Goal: Task Accomplishment & Management: Manage account settings

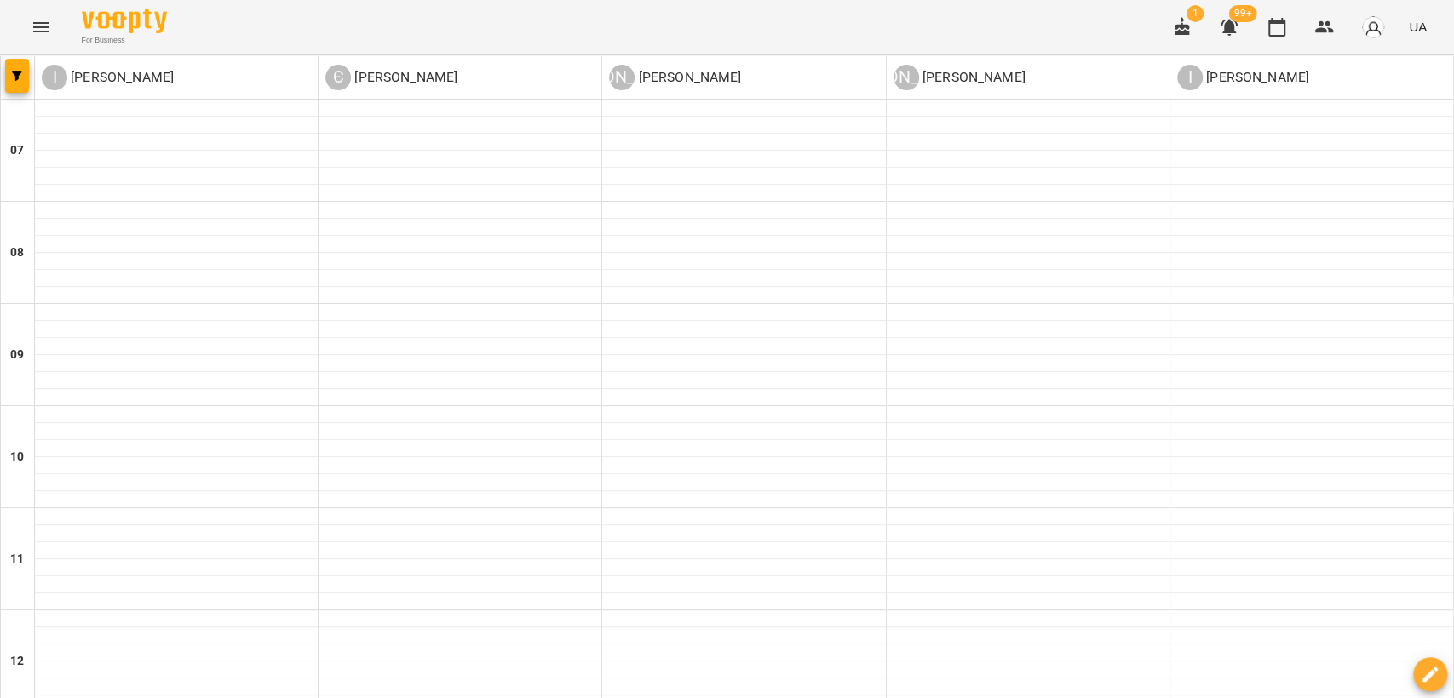
scroll to position [858, 0]
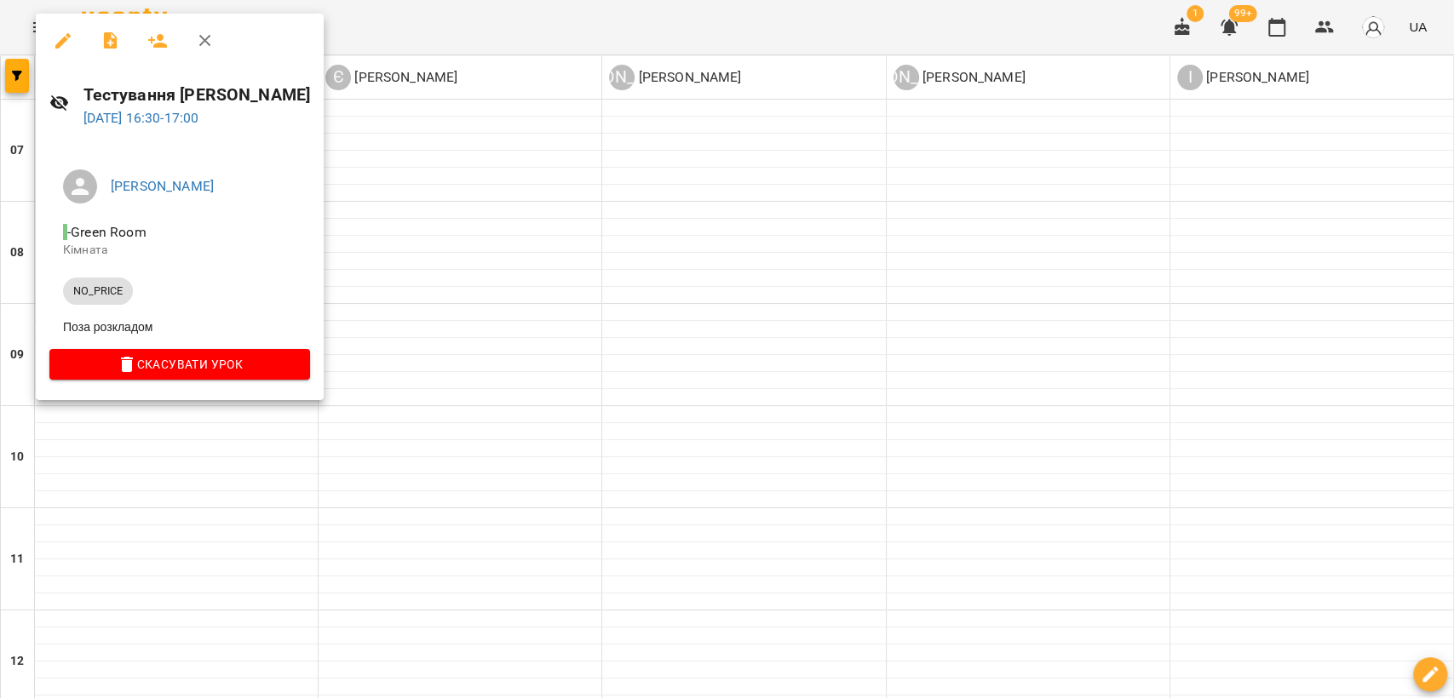
click at [56, 48] on icon "button" at bounding box center [62, 40] width 15 height 15
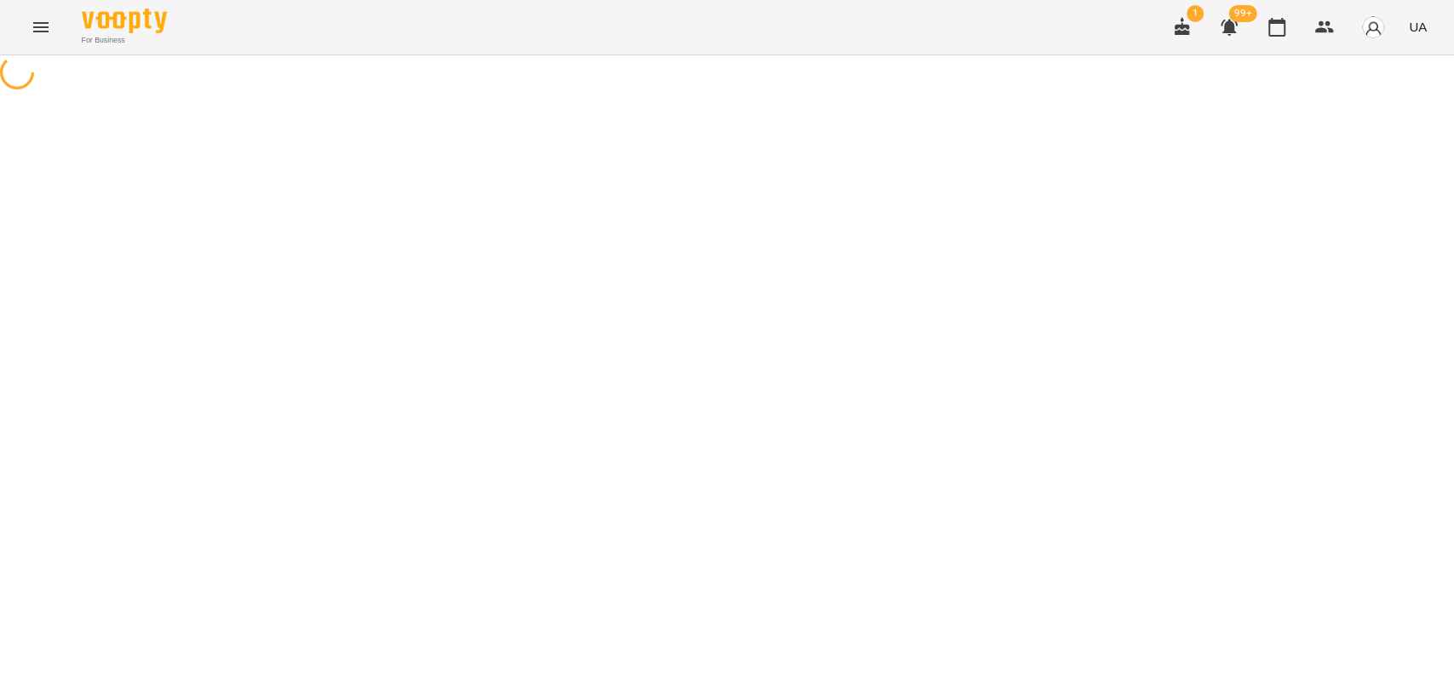
select select "********"
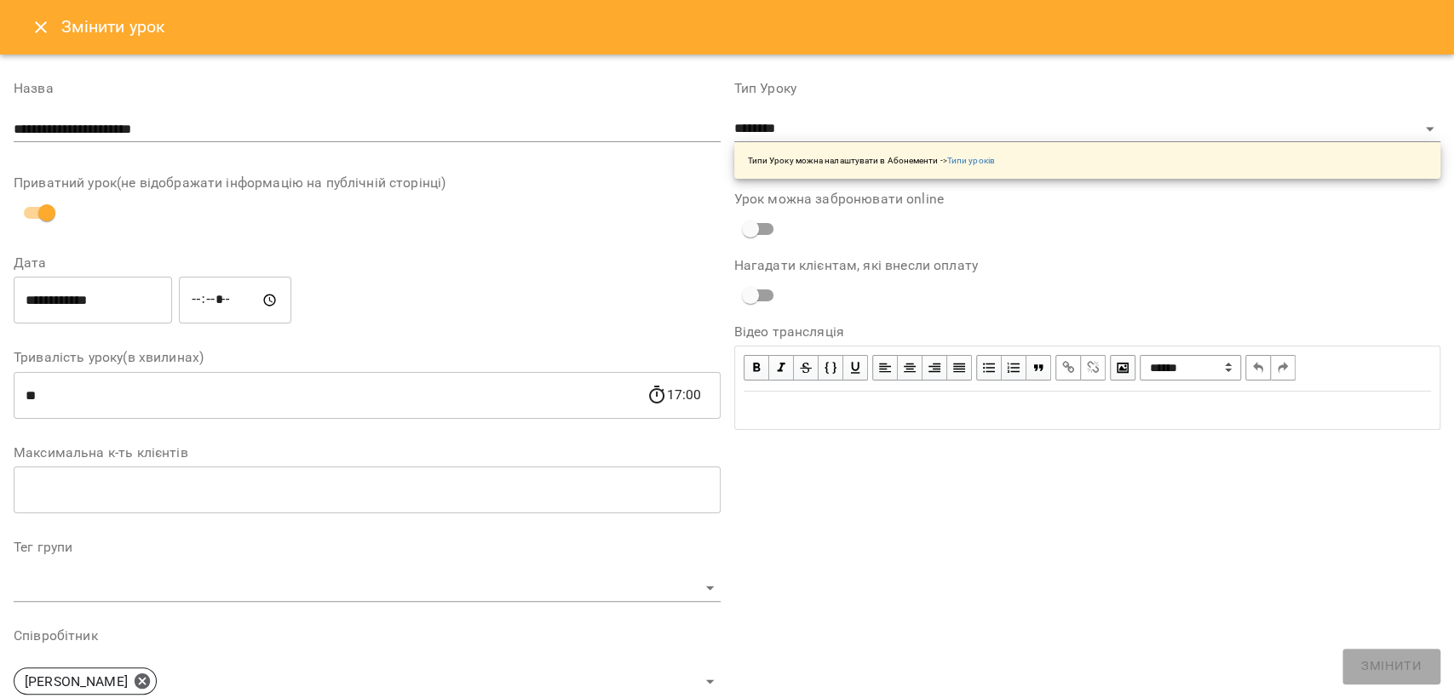
click at [36, 26] on icon "Close" at bounding box center [41, 27] width 20 height 20
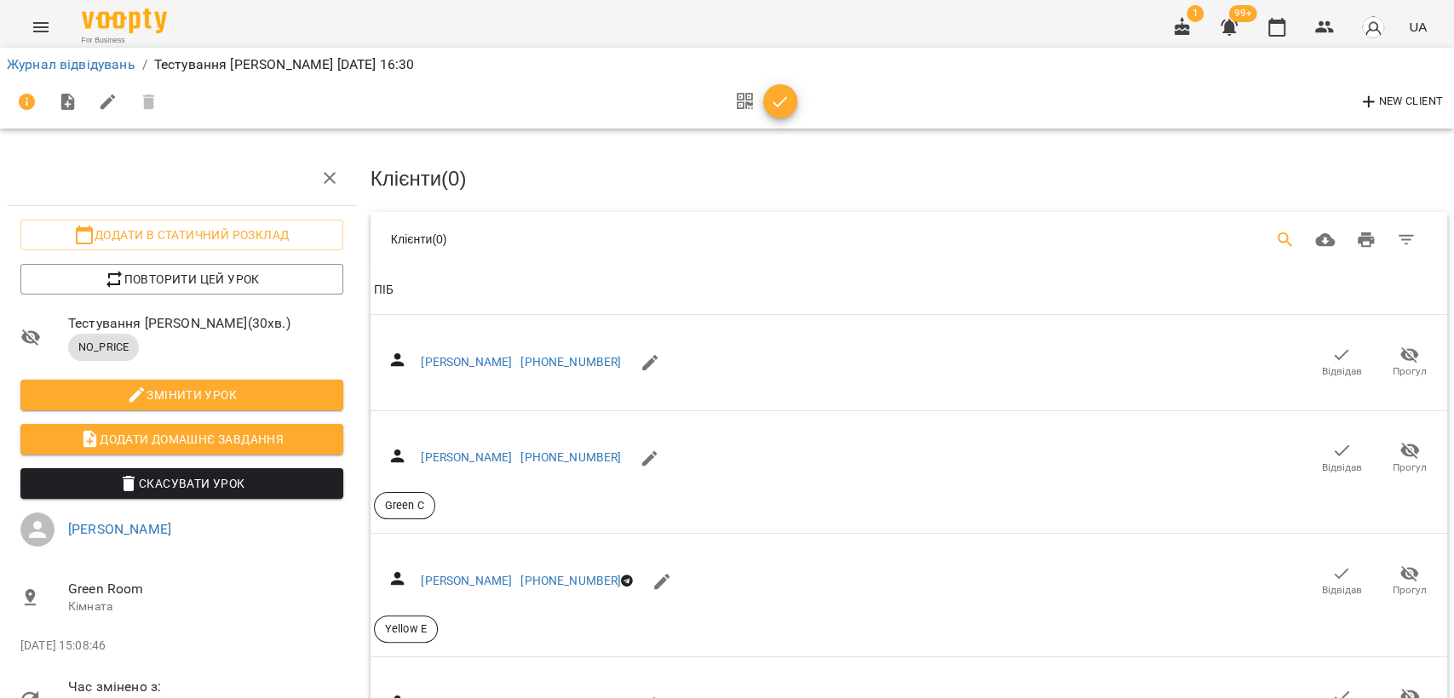
click at [1275, 237] on icon "Search" at bounding box center [1285, 240] width 20 height 20
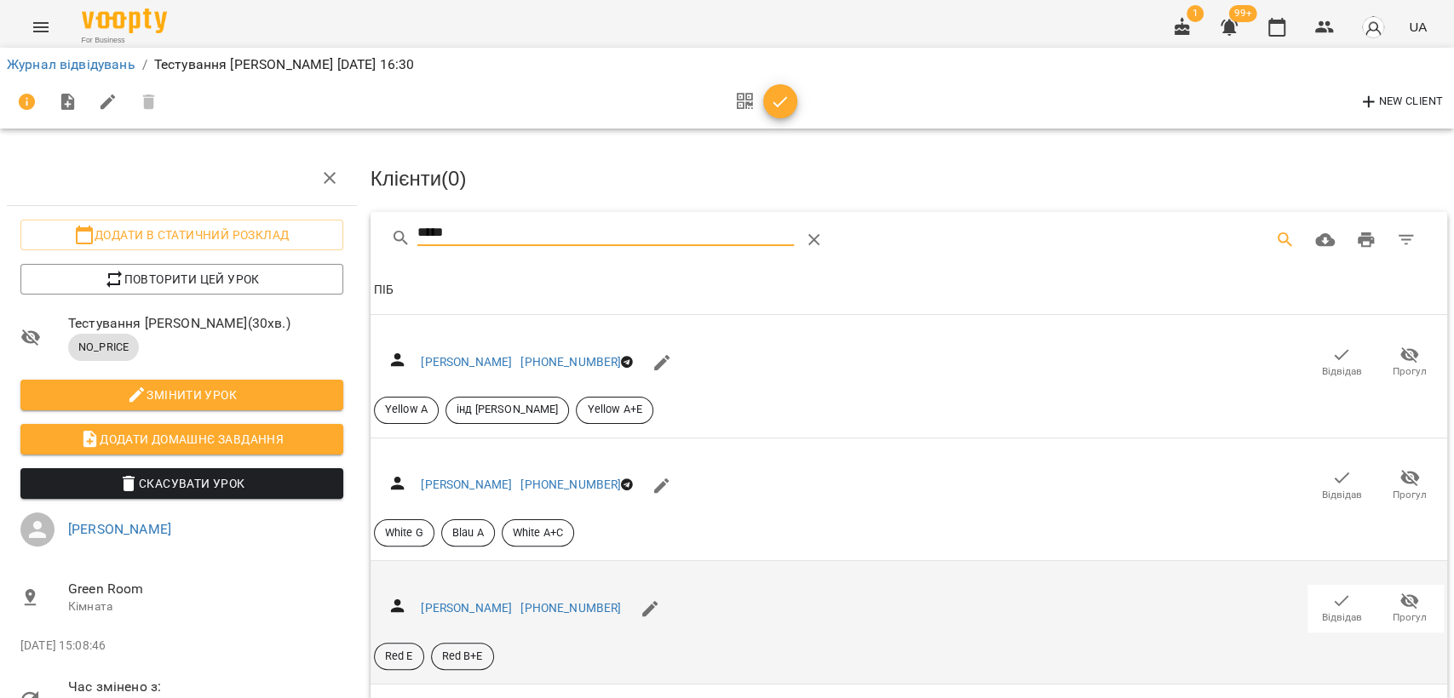
scroll to position [152, 0]
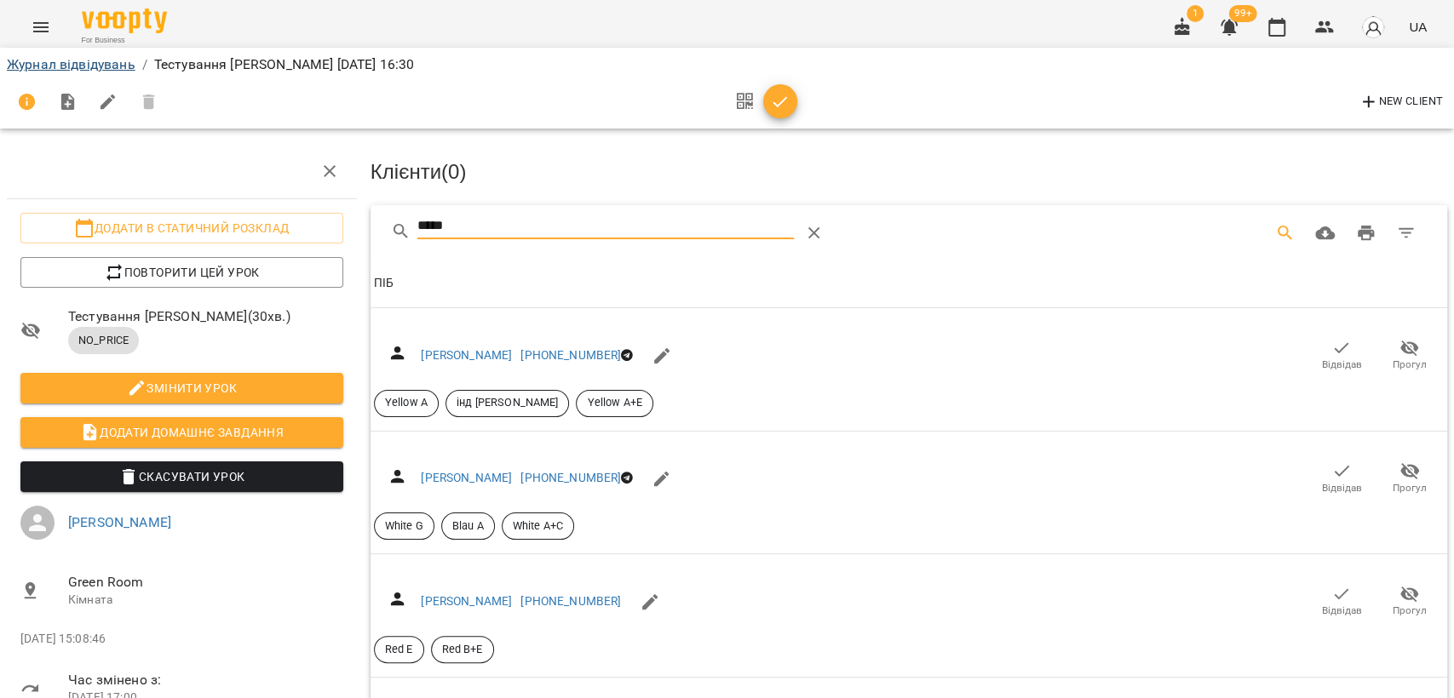
type input "*****"
click at [75, 64] on link "Журнал відвідувань" at bounding box center [71, 64] width 129 height 16
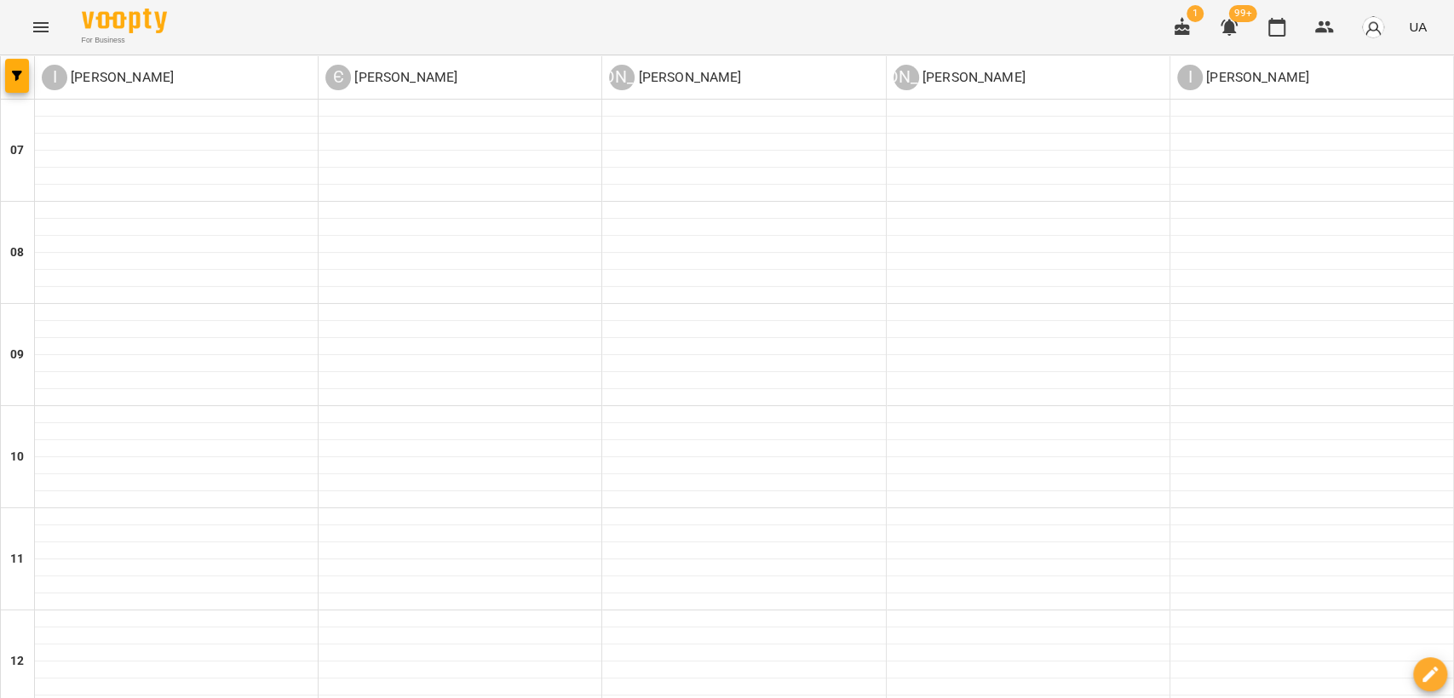
scroll to position [946, 0]
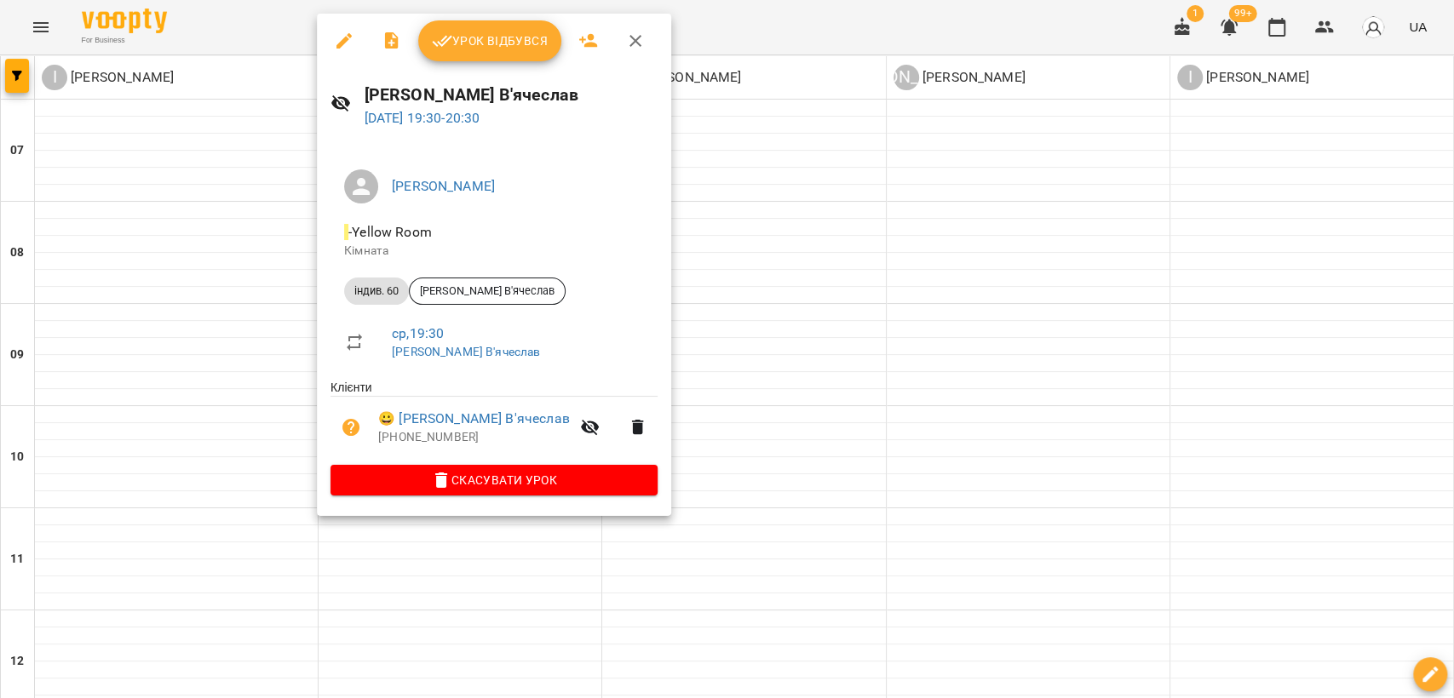
click at [1192, 449] on div at bounding box center [727, 349] width 1454 height 698
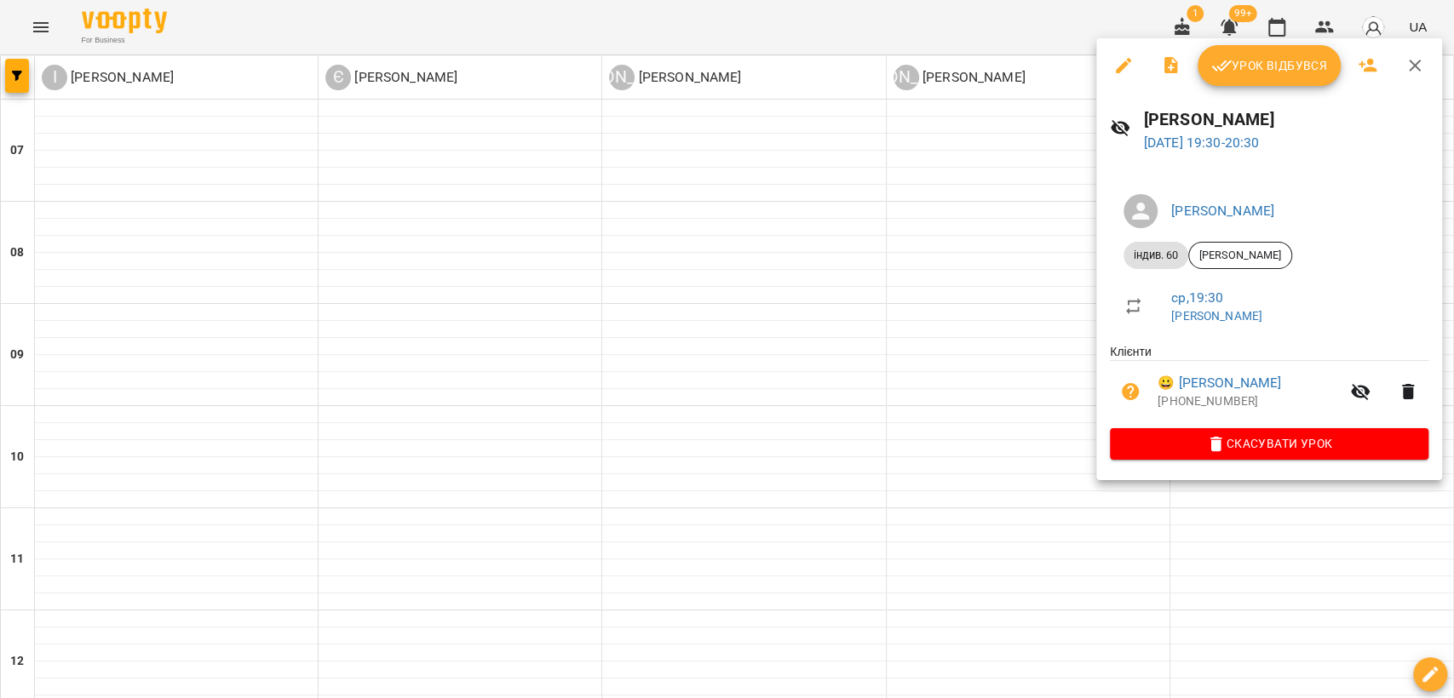
click at [605, 404] on div at bounding box center [727, 349] width 1454 height 698
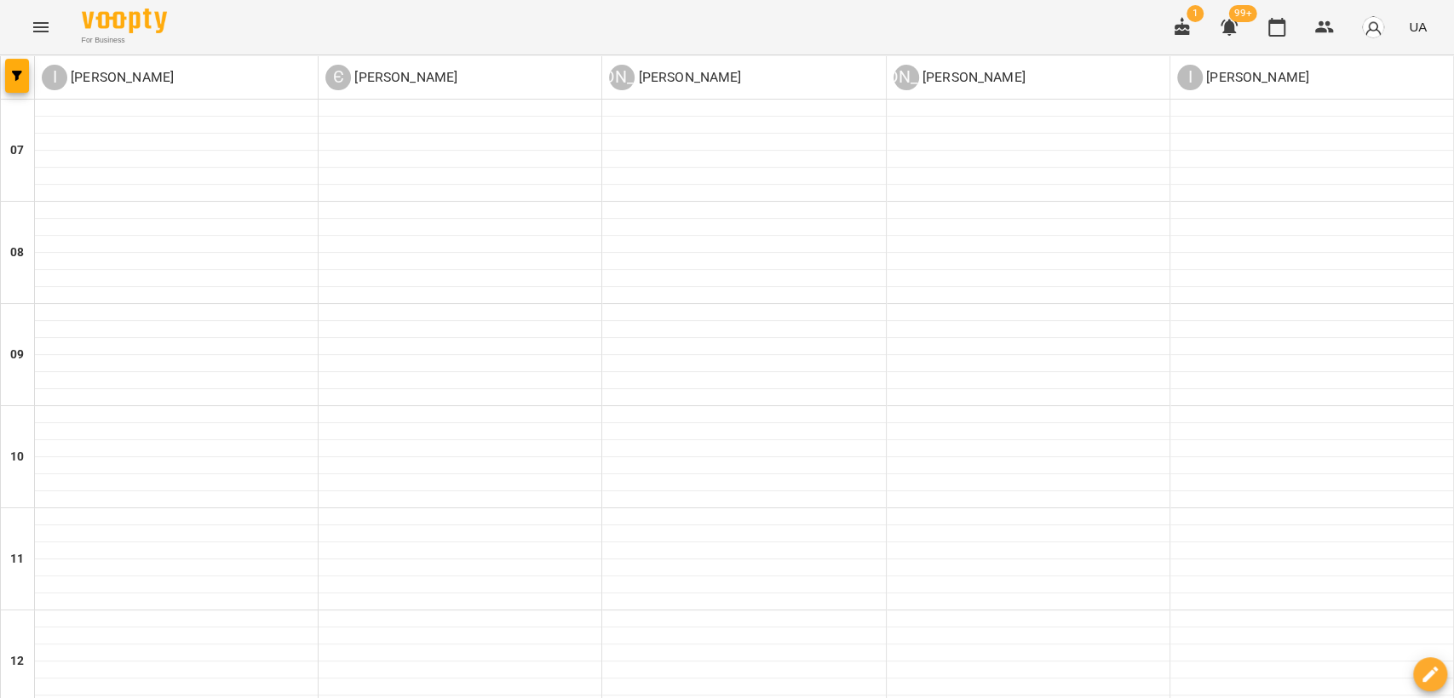
click at [1200, 27] on button "button" at bounding box center [1181, 27] width 41 height 41
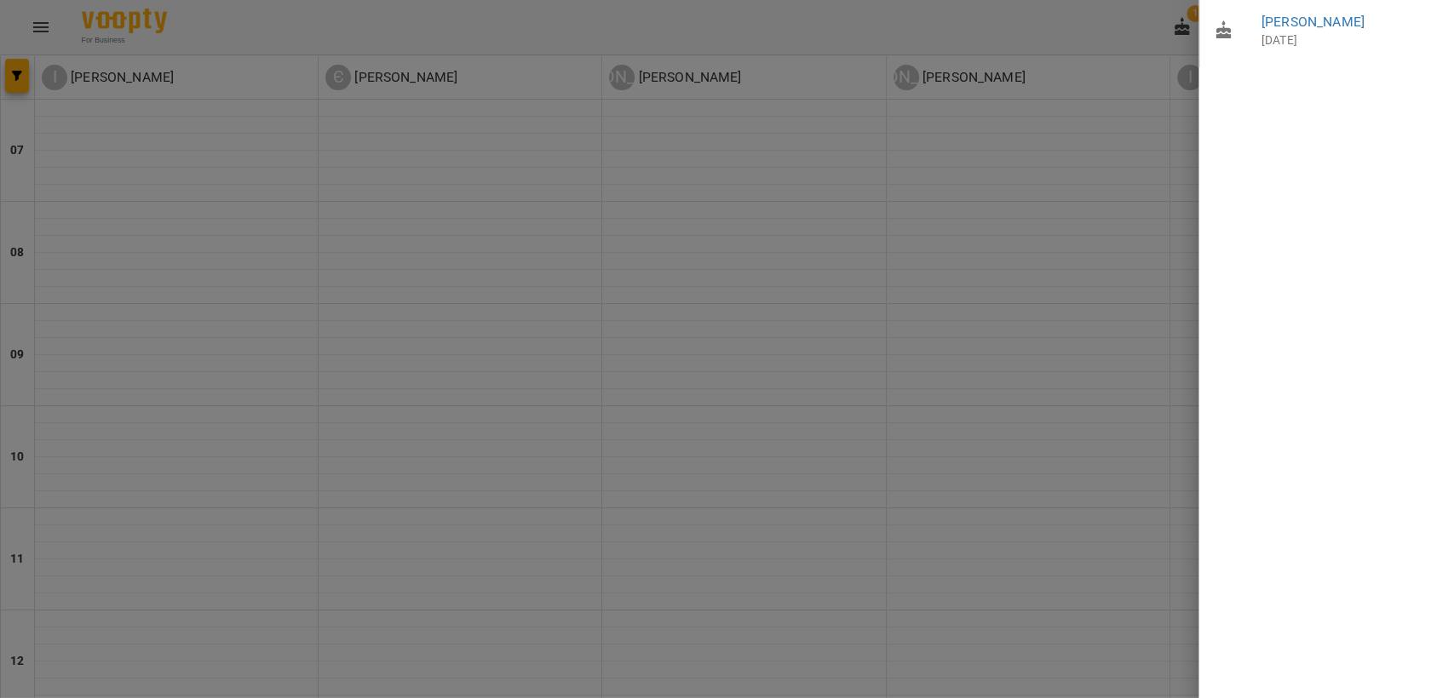
click at [1161, 65] on div at bounding box center [727, 349] width 1454 height 698
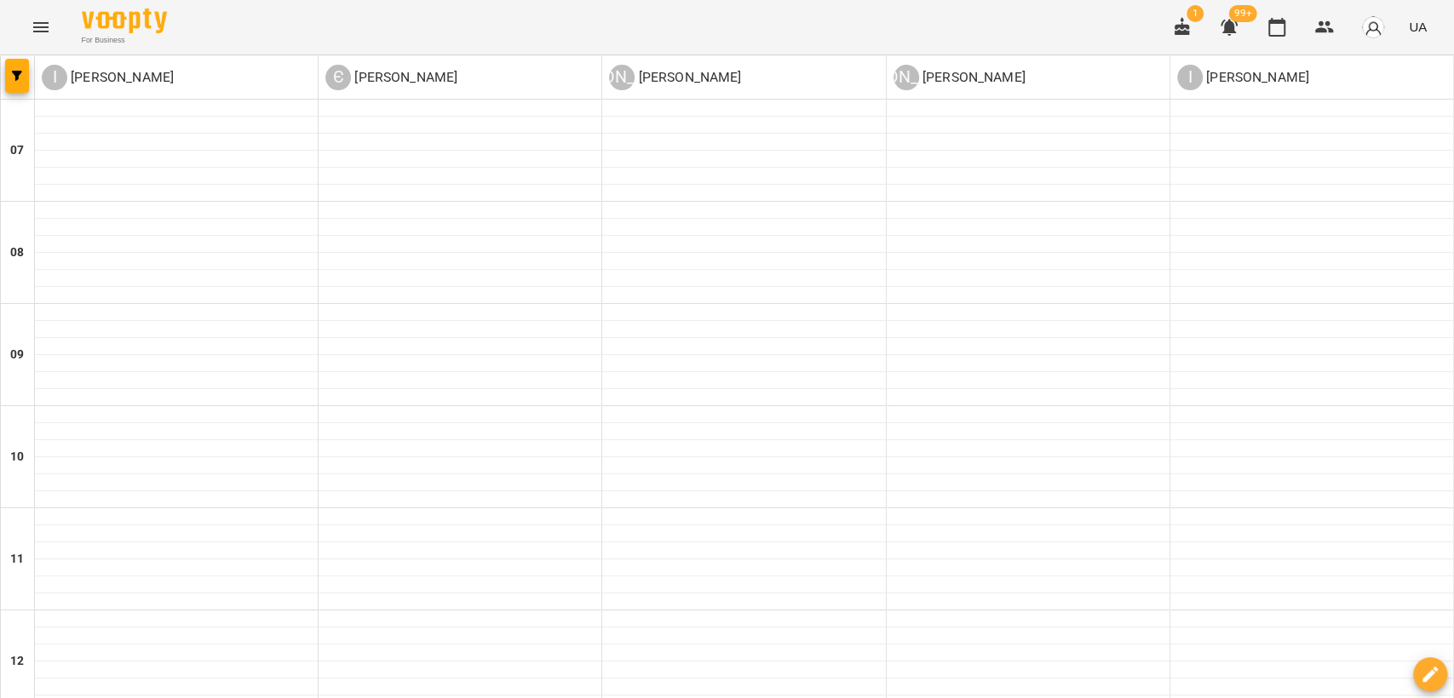
click at [1248, 32] on button "button" at bounding box center [1228, 27] width 41 height 41
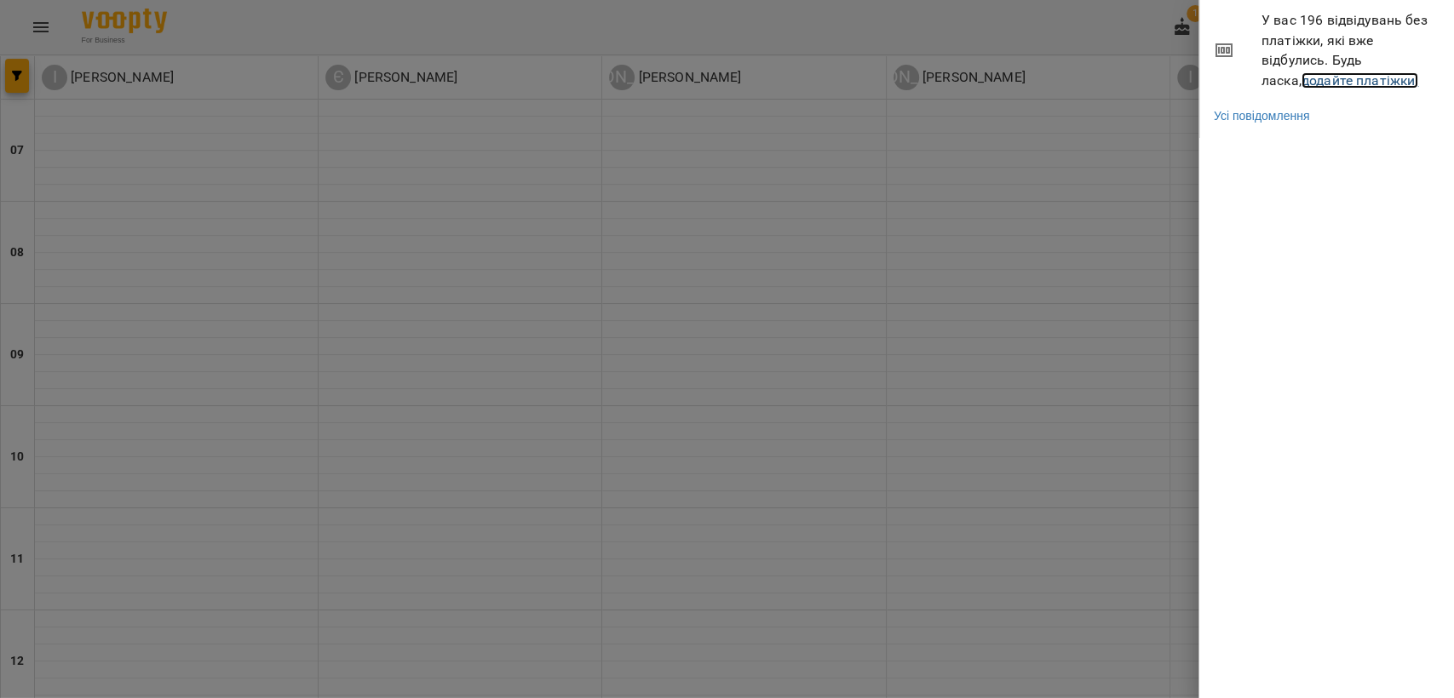
click at [1305, 77] on link "додайте платіжки!" at bounding box center [1360, 80] width 118 height 16
